Goal: Information Seeking & Learning: Get advice/opinions

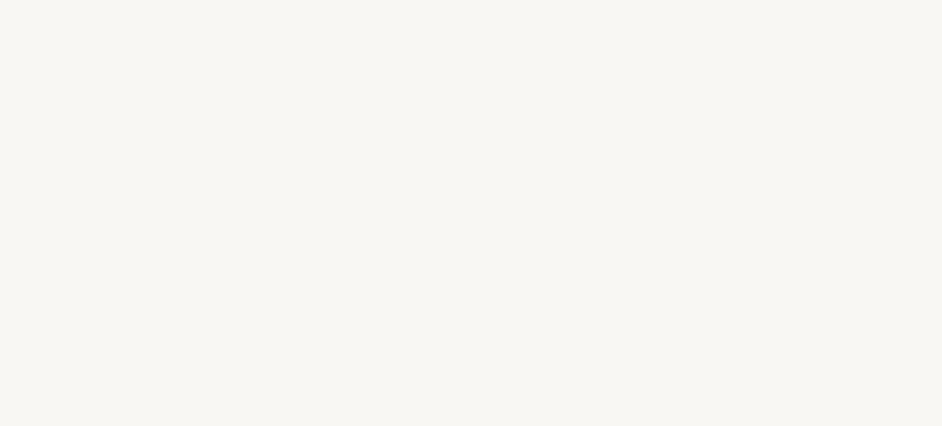
select select "FR"
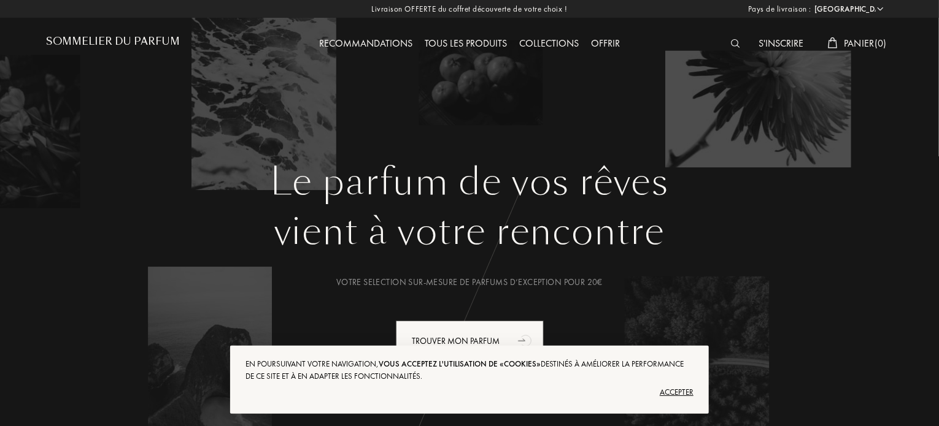
click at [351, 41] on div "Recommandations" at bounding box center [366, 44] width 106 height 16
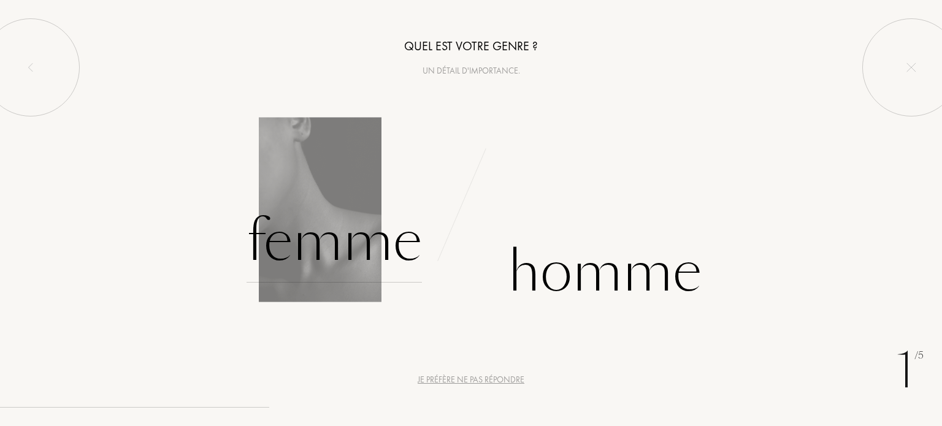
click at [329, 250] on div "Femme" at bounding box center [334, 241] width 175 height 83
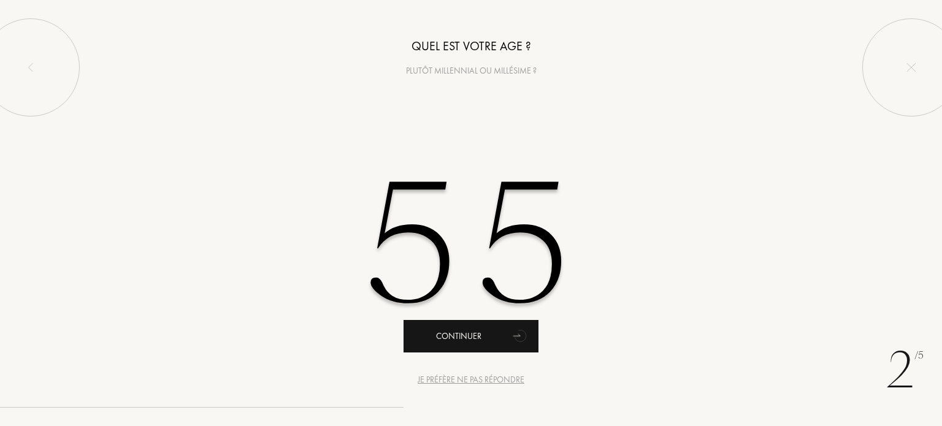
type input "55"
click at [454, 340] on div "Continuer" at bounding box center [471, 336] width 135 height 33
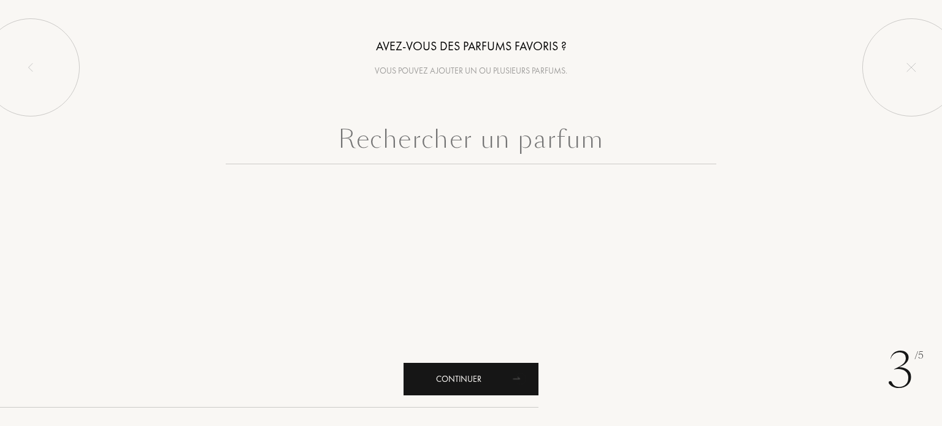
click at [461, 375] on div "Continuer" at bounding box center [471, 379] width 135 height 33
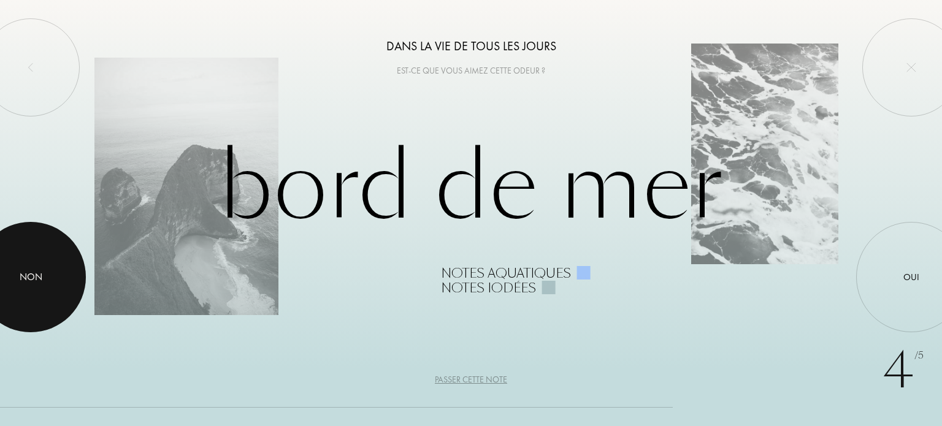
click at [28, 278] on div "Non" at bounding box center [31, 277] width 23 height 15
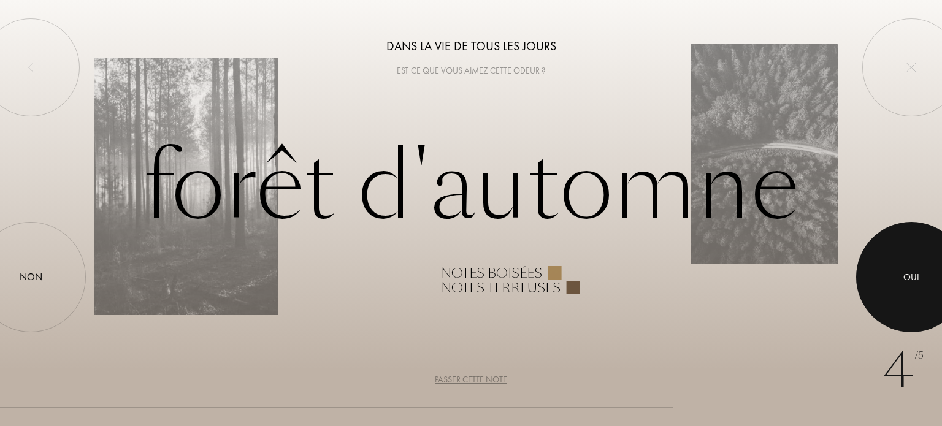
click at [918, 276] on div "Oui" at bounding box center [912, 278] width 16 height 14
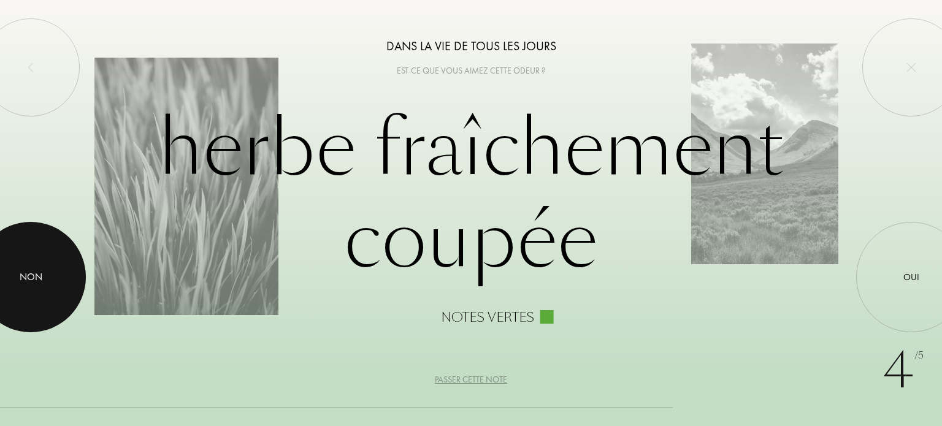
click at [39, 271] on div "Non" at bounding box center [31, 277] width 23 height 15
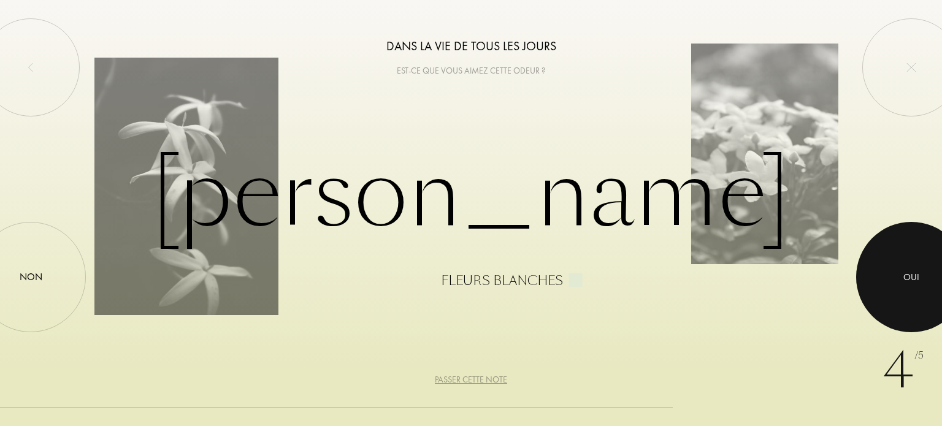
click at [894, 271] on div at bounding box center [911, 277] width 110 height 110
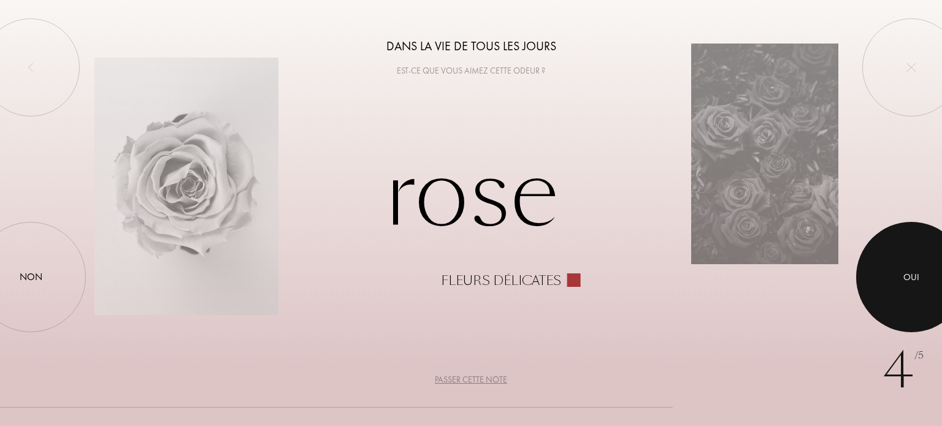
click at [894, 271] on div at bounding box center [911, 277] width 110 height 110
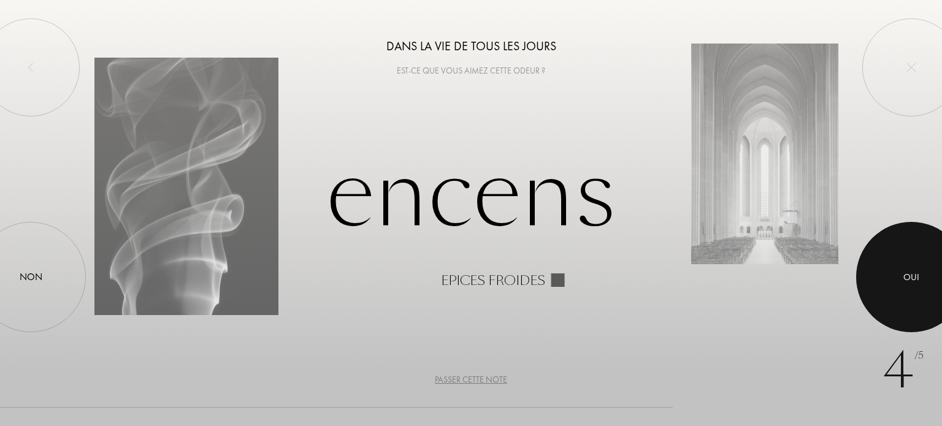
click at [894, 271] on div at bounding box center [911, 277] width 110 height 110
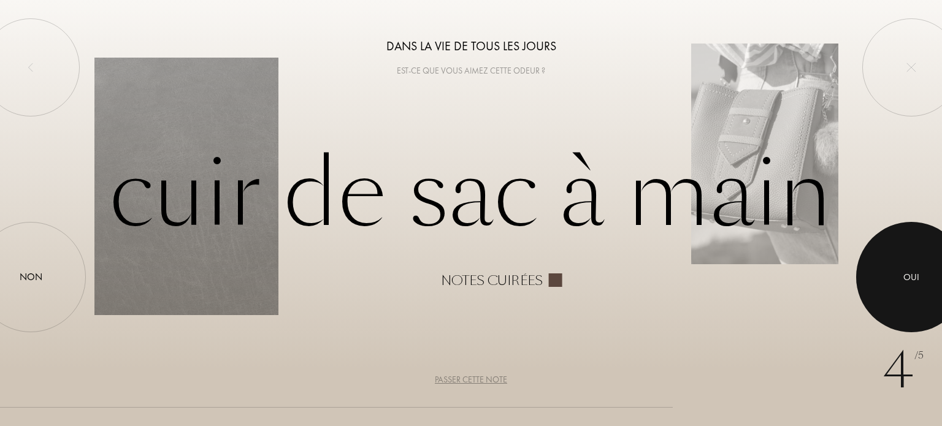
click at [894, 271] on div at bounding box center [911, 277] width 110 height 110
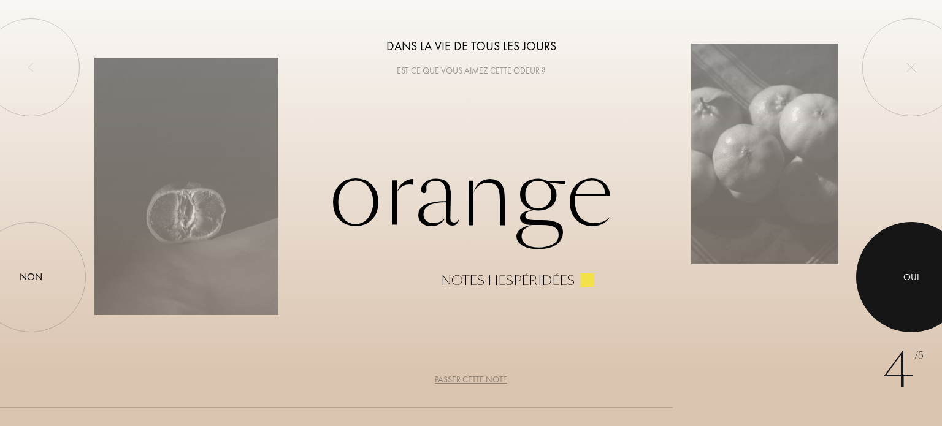
click at [894, 271] on div at bounding box center [911, 277] width 110 height 110
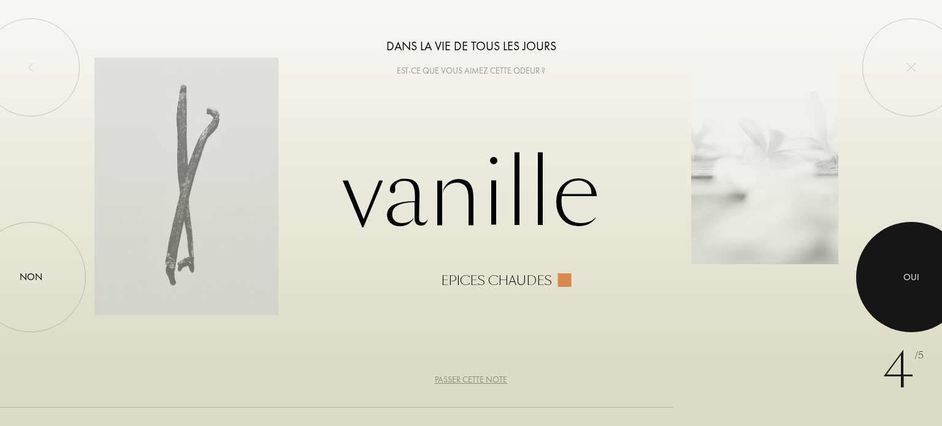
click at [894, 271] on div at bounding box center [911, 277] width 110 height 110
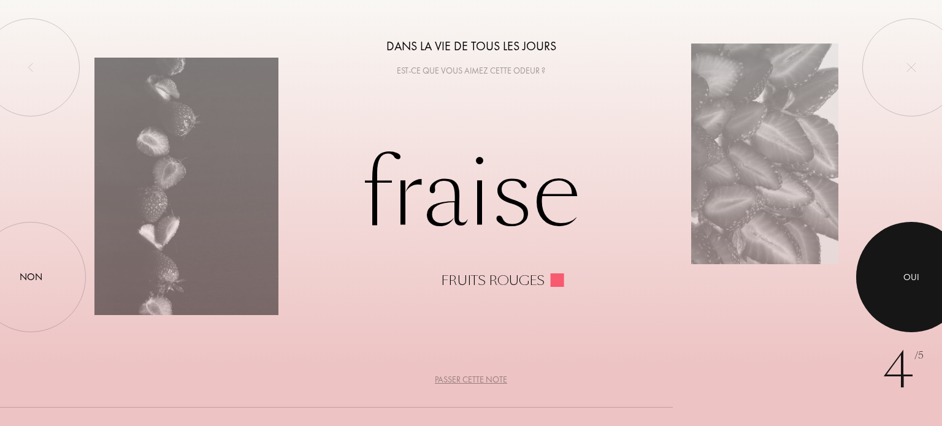
click at [894, 271] on div at bounding box center [911, 277] width 110 height 110
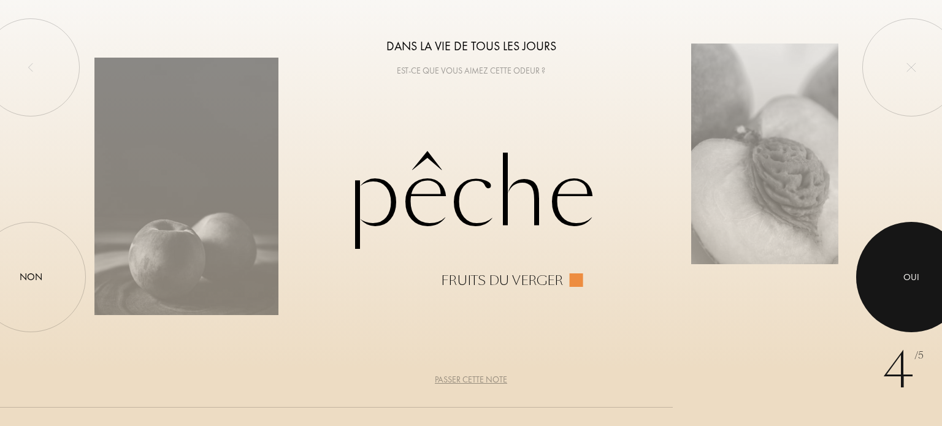
click at [894, 271] on div at bounding box center [911, 277] width 110 height 110
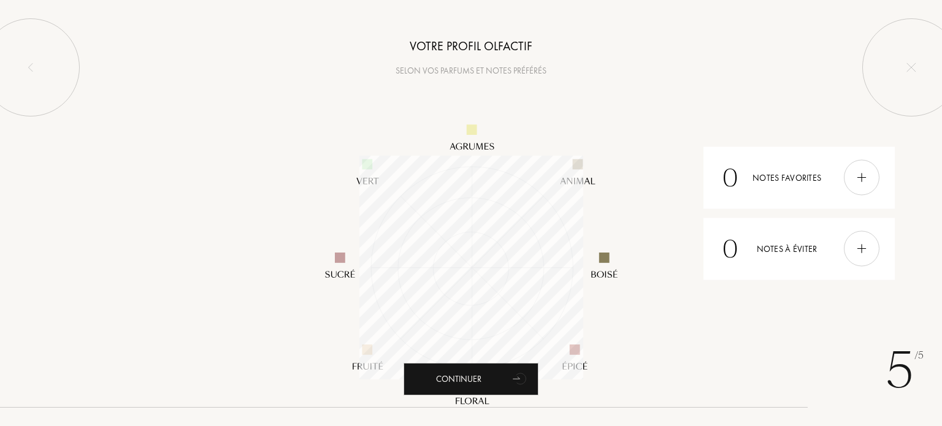
scroll to position [224, 224]
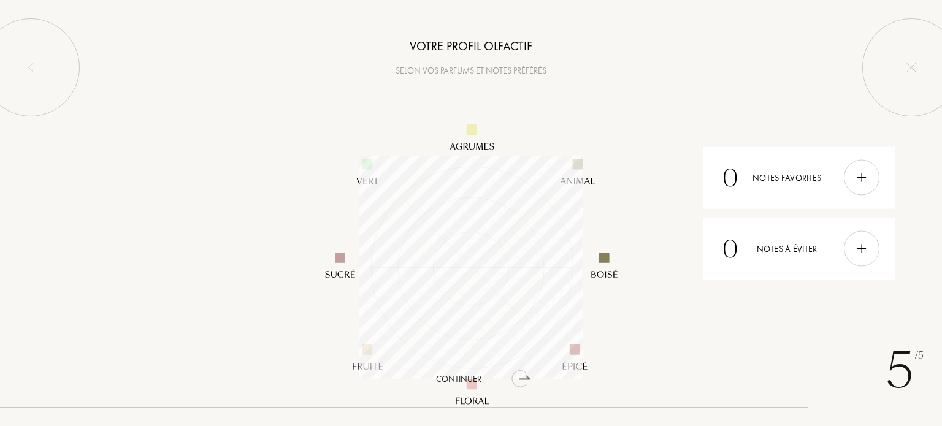
click at [474, 375] on div "Continuer" at bounding box center [471, 379] width 135 height 33
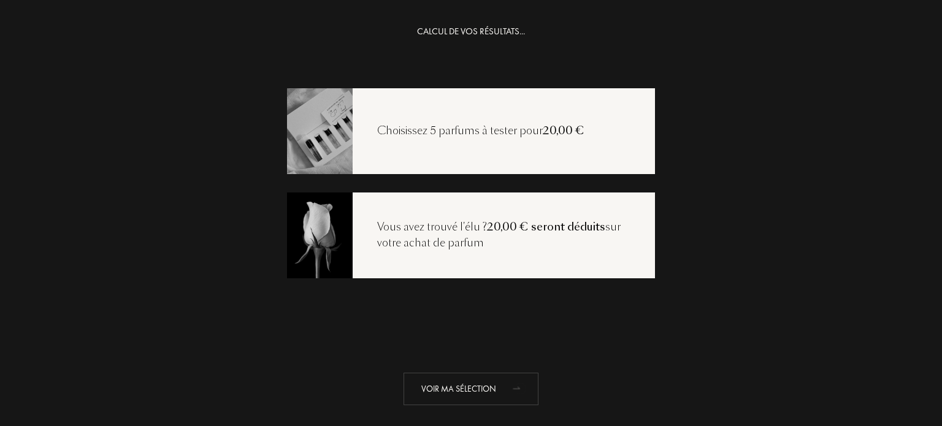
click at [476, 386] on div "Voir ma sélection" at bounding box center [471, 389] width 135 height 33
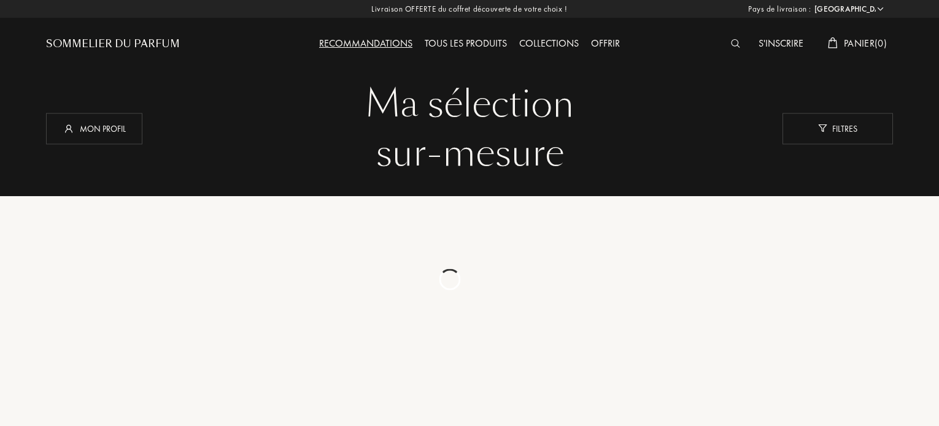
select select "FR"
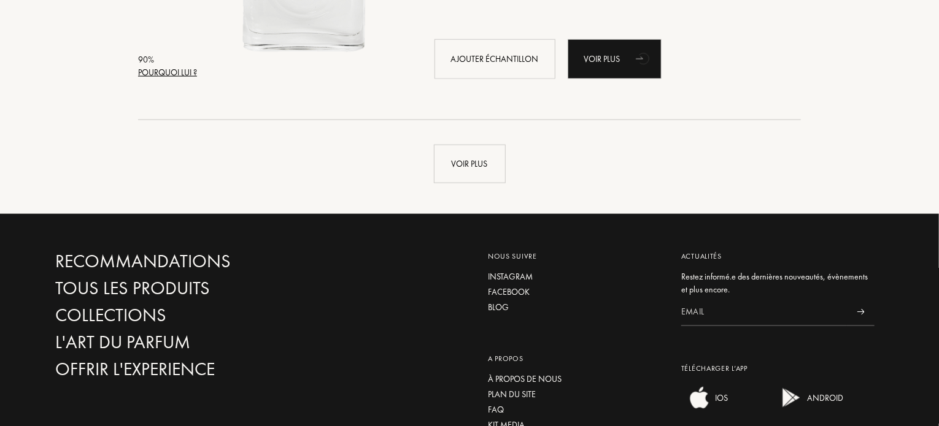
scroll to position [3006, 0]
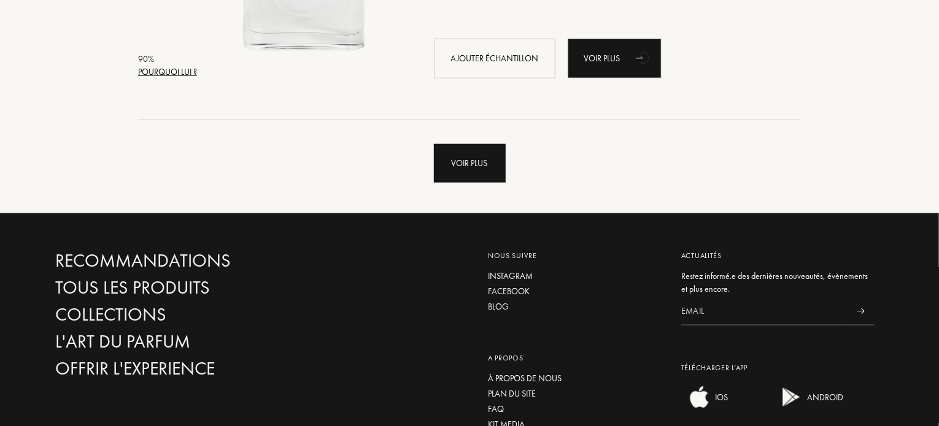
click at [468, 159] on div "Voir plus" at bounding box center [470, 163] width 72 height 39
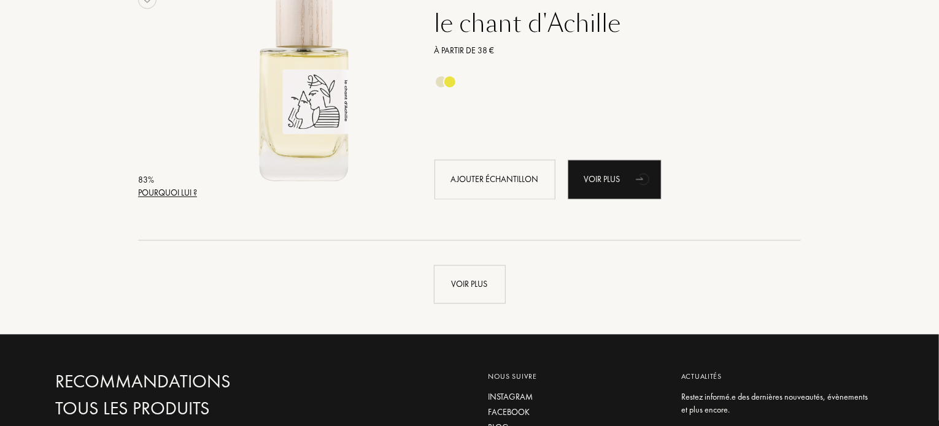
scroll to position [5828, 0]
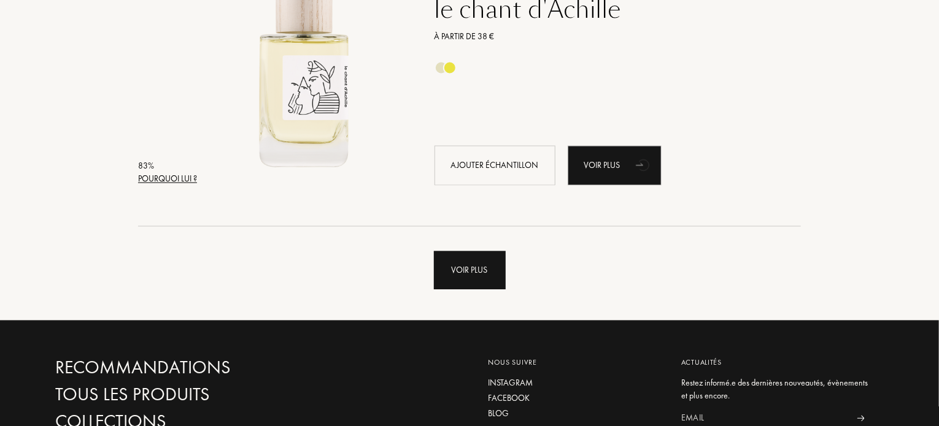
click at [461, 267] on div "Voir plus" at bounding box center [470, 271] width 72 height 39
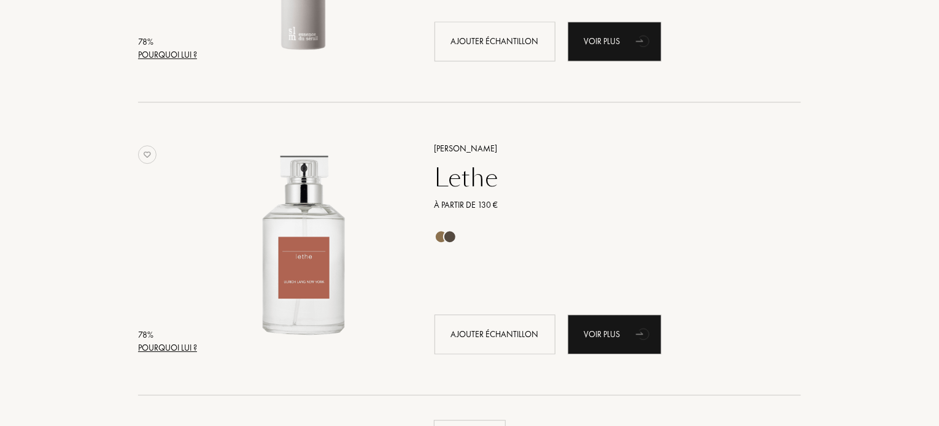
scroll to position [8834, 0]
